Goal: Task Accomplishment & Management: Use online tool/utility

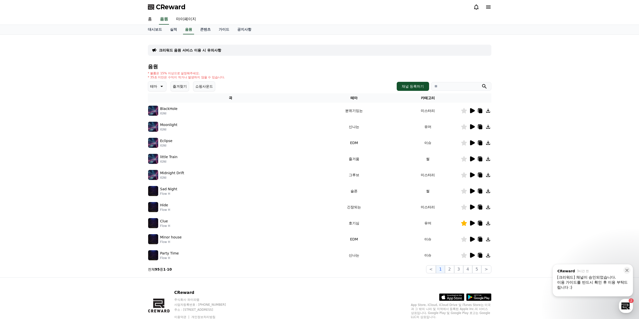
click at [183, 86] on button "즐겨찾기" at bounding box center [179, 86] width 19 height 10
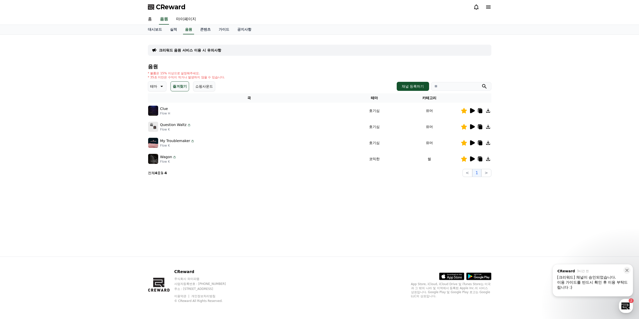
click at [470, 114] on td at bounding box center [475, 111] width 31 height 16
click at [471, 111] on icon at bounding box center [472, 110] width 5 height 5
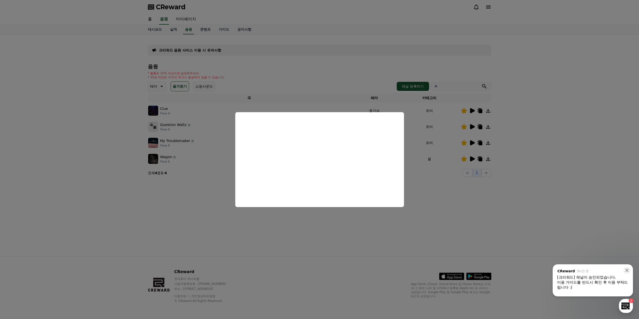
click at [490, 215] on button "close modal" at bounding box center [319, 159] width 639 height 319
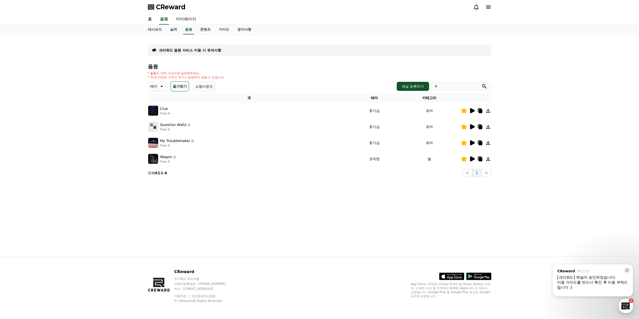
click at [471, 126] on icon at bounding box center [472, 126] width 5 height 5
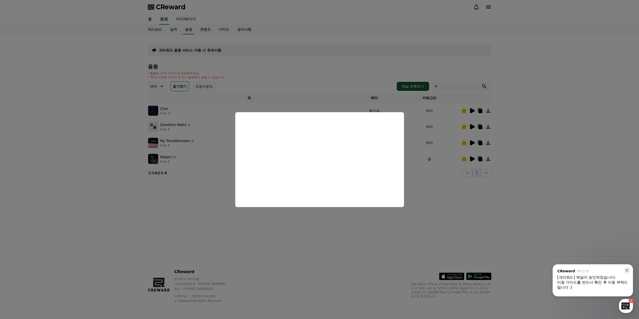
click at [457, 212] on button "close modal" at bounding box center [319, 159] width 639 height 319
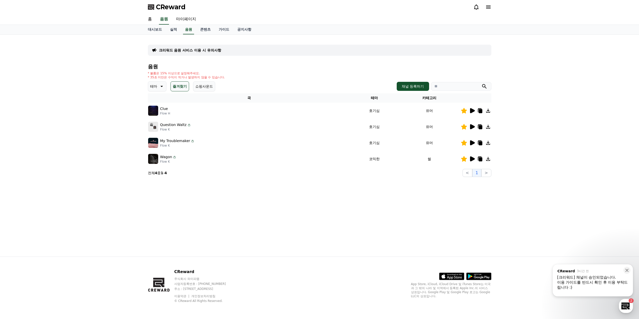
click at [470, 144] on icon at bounding box center [472, 142] width 5 height 5
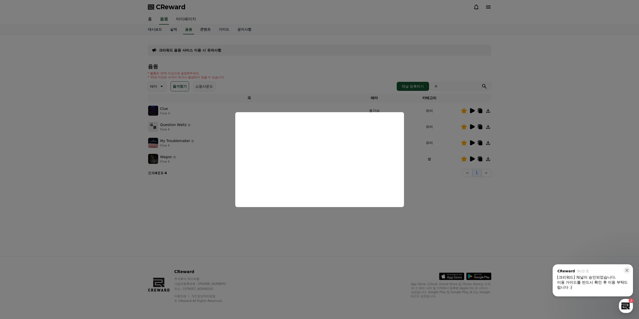
click at [443, 203] on button "close modal" at bounding box center [319, 159] width 639 height 319
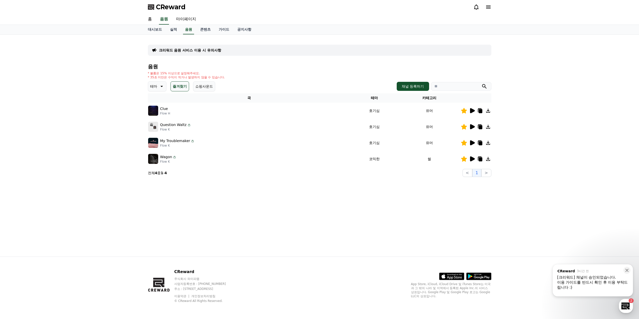
click at [473, 159] on icon at bounding box center [472, 158] width 5 height 5
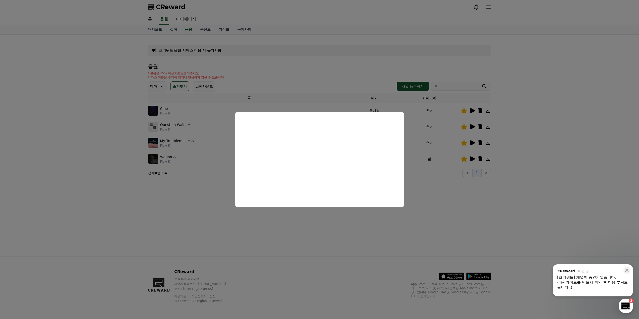
click at [445, 219] on button "close modal" at bounding box center [319, 159] width 639 height 319
